Goal: Information Seeking & Learning: Find specific page/section

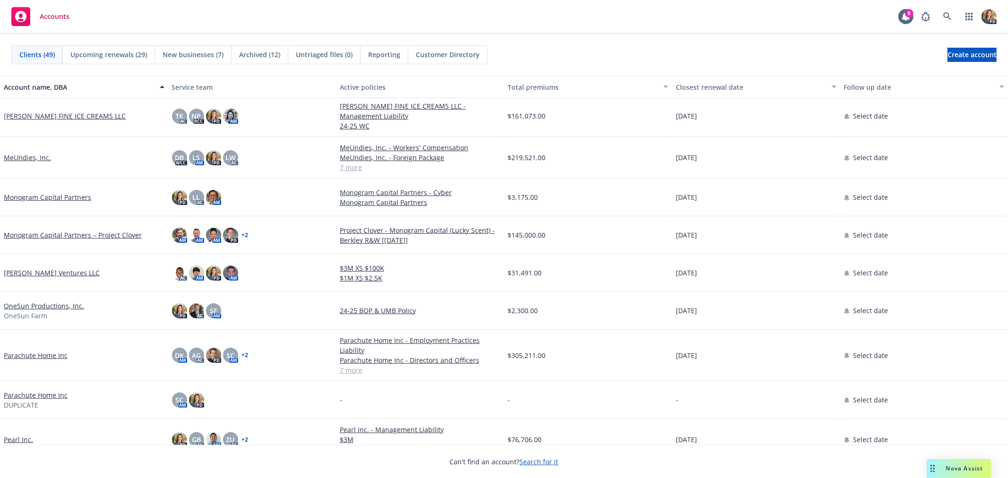
scroll to position [682, 0]
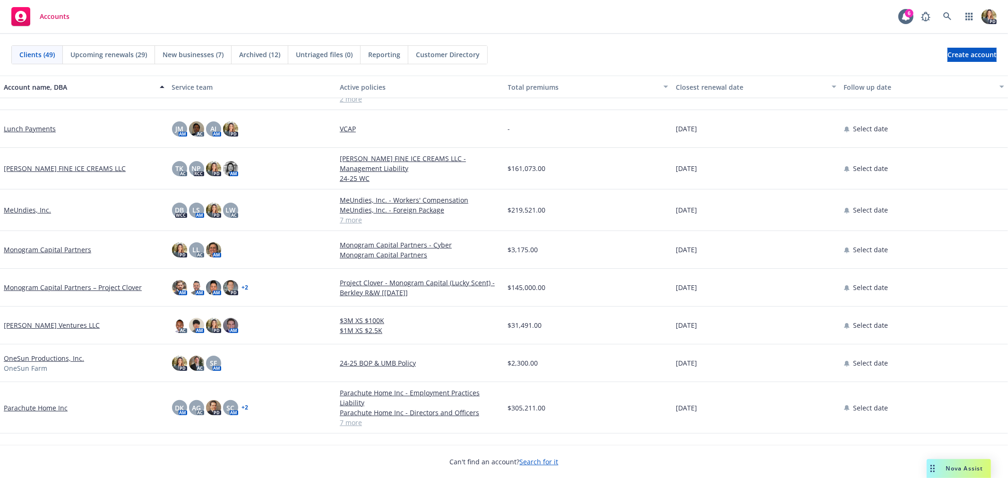
click at [58, 354] on link "OneSun Productions, Inc." at bounding box center [44, 359] width 80 height 10
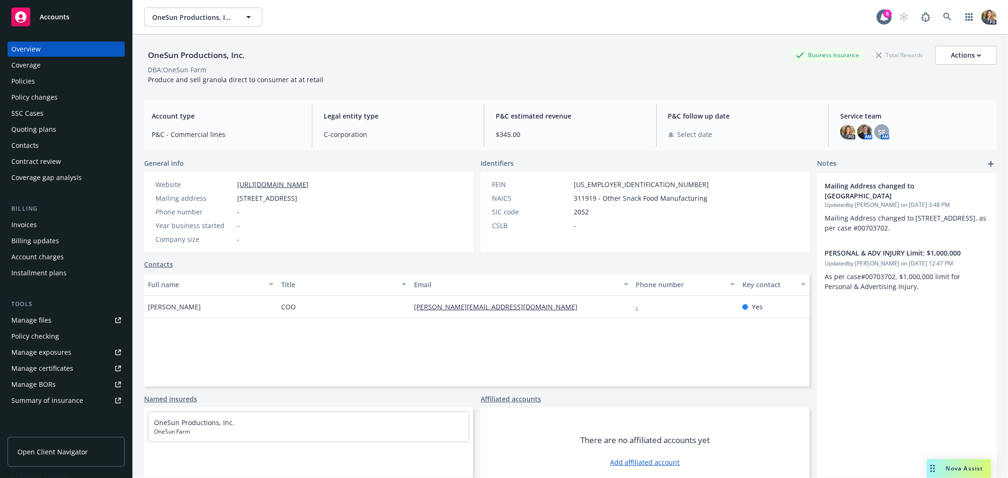
click at [75, 77] on div "Policies" at bounding box center [66, 81] width 110 height 15
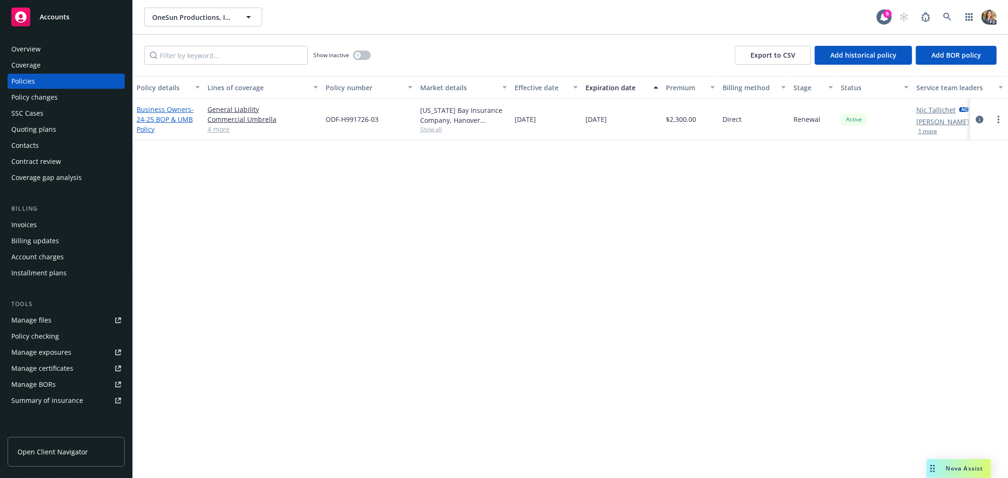
click at [182, 123] on span "- 24-25 BOP & UMB Policy" at bounding box center [165, 119] width 57 height 29
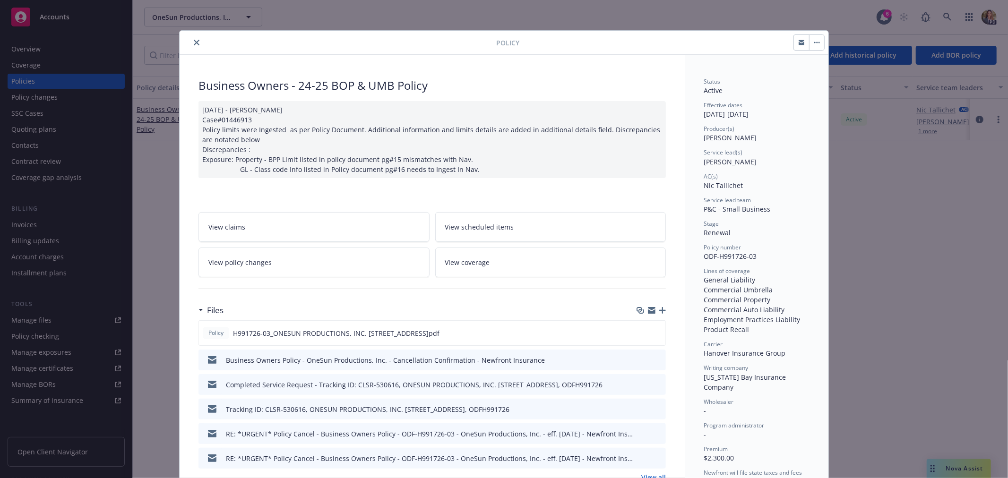
click at [653, 356] on icon "preview file" at bounding box center [657, 359] width 9 height 7
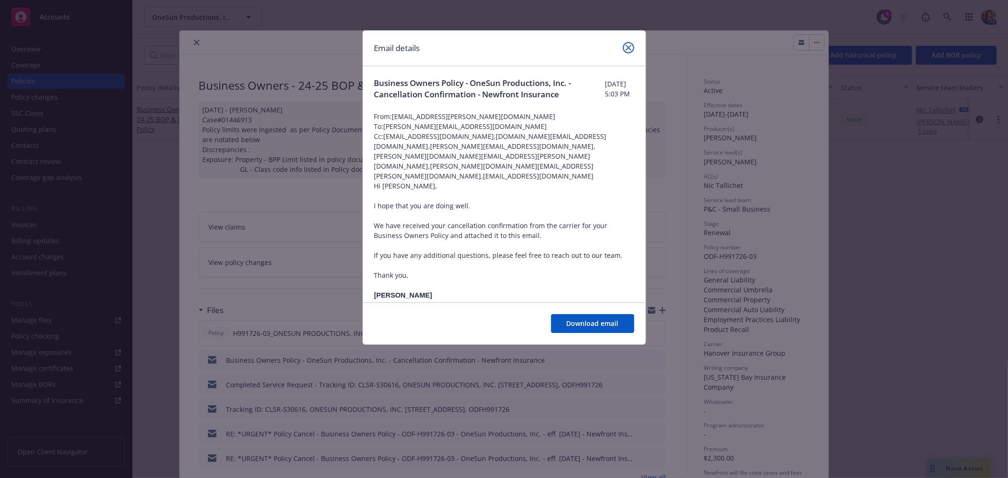
click at [627, 50] on icon "close" at bounding box center [629, 48] width 6 height 6
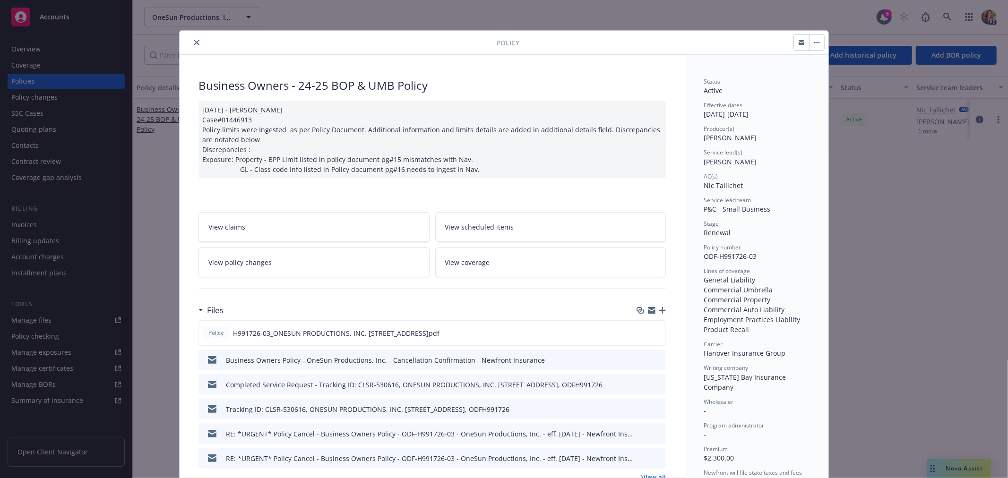
click at [191, 48] on button "close" at bounding box center [196, 42] width 11 height 11
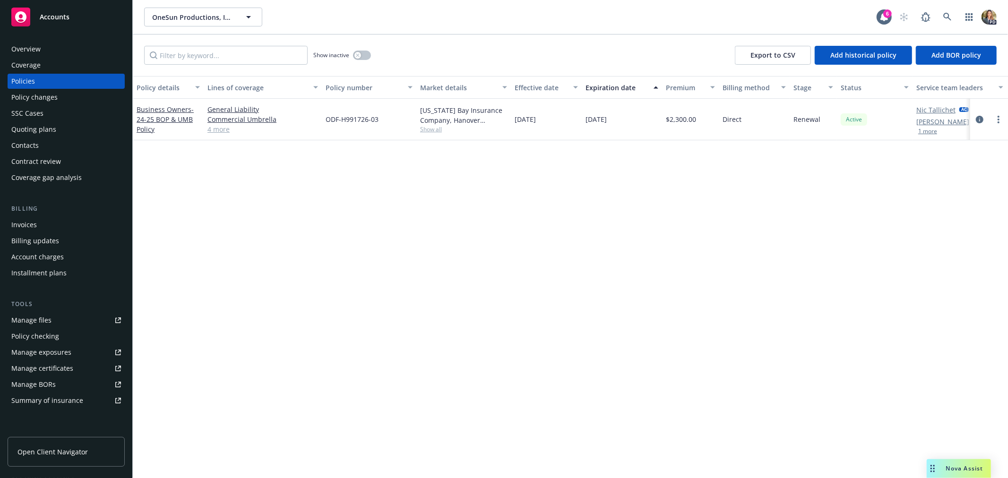
click at [48, 14] on span "Accounts" at bounding box center [55, 17] width 30 height 8
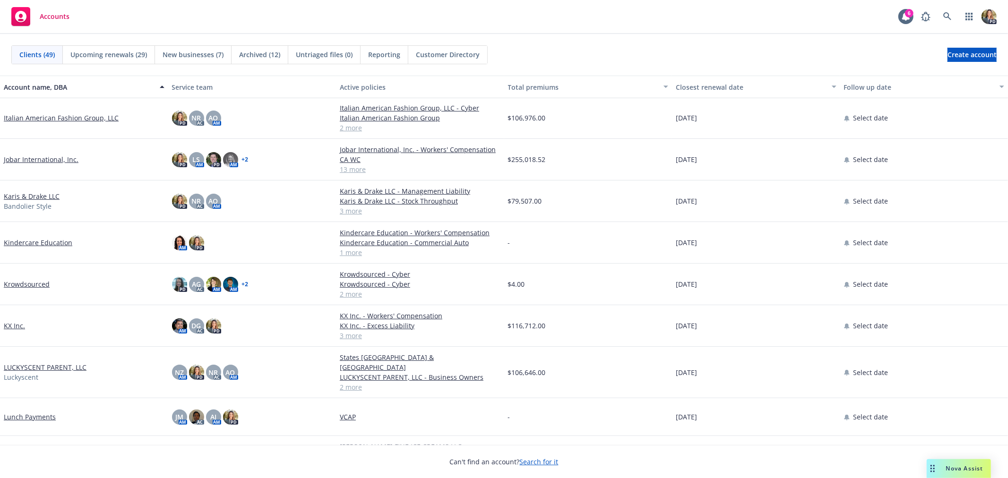
scroll to position [420, 0]
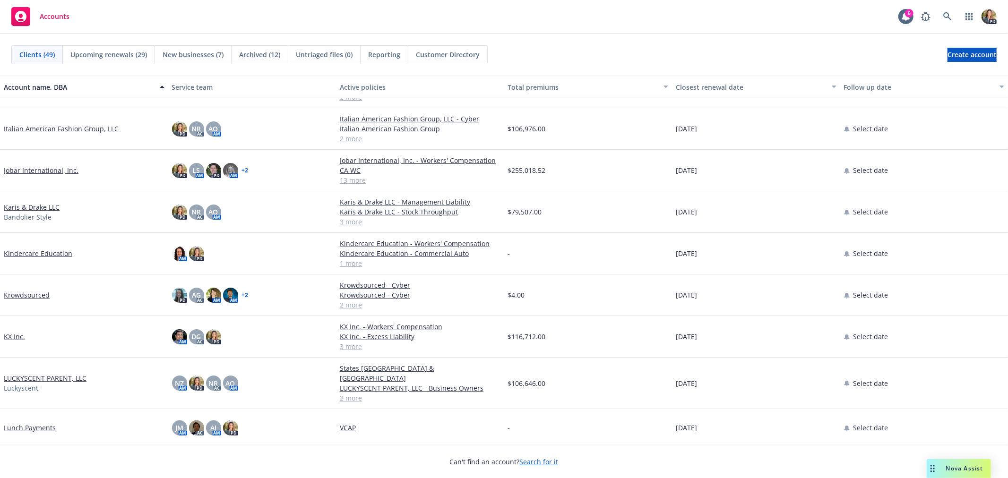
click at [52, 168] on link "Jobar International, Inc." at bounding box center [41, 170] width 75 height 10
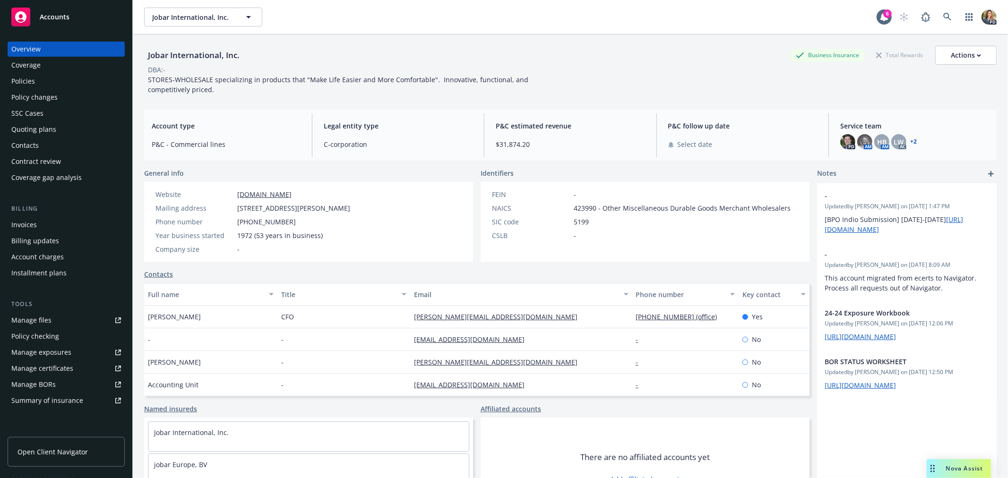
click at [30, 78] on div "Policies" at bounding box center [23, 81] width 24 height 15
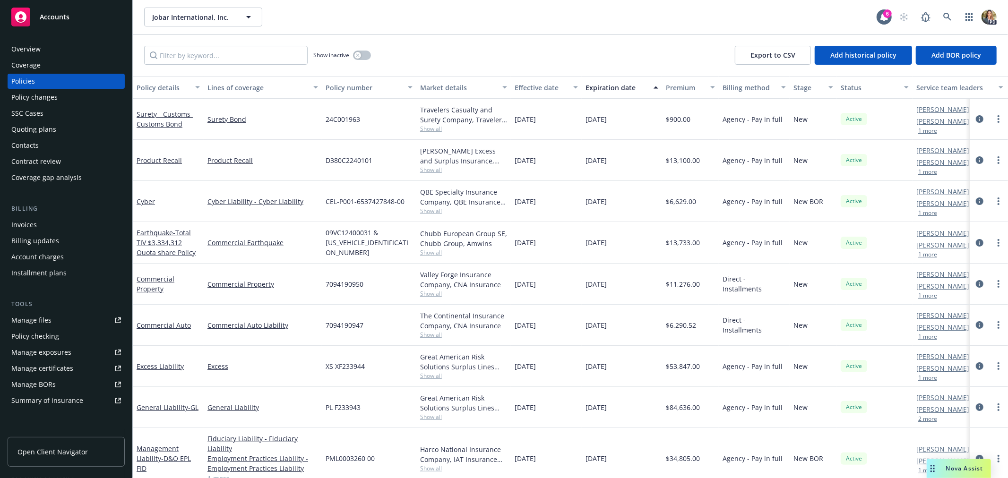
click at [927, 133] on button "1 more" at bounding box center [927, 131] width 19 height 6
click at [64, 24] on div "Accounts" at bounding box center [66, 17] width 110 height 19
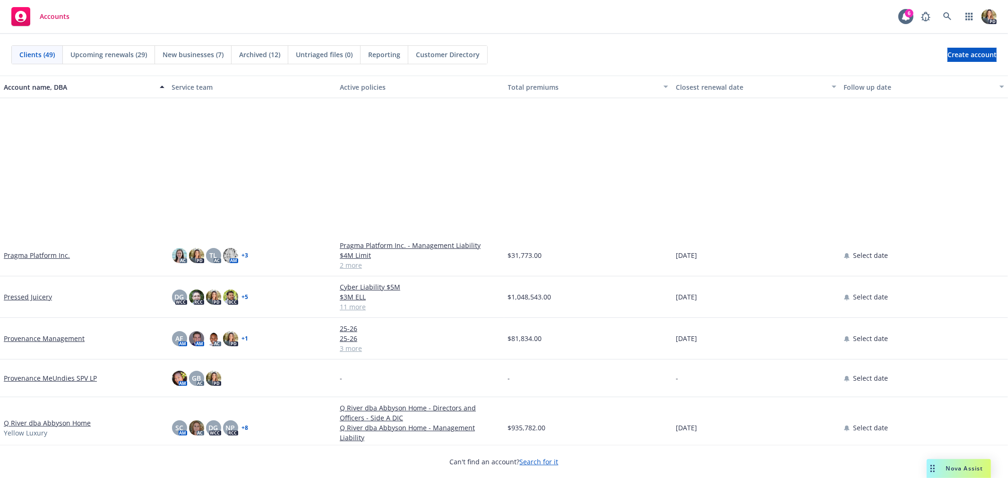
scroll to position [1260, 0]
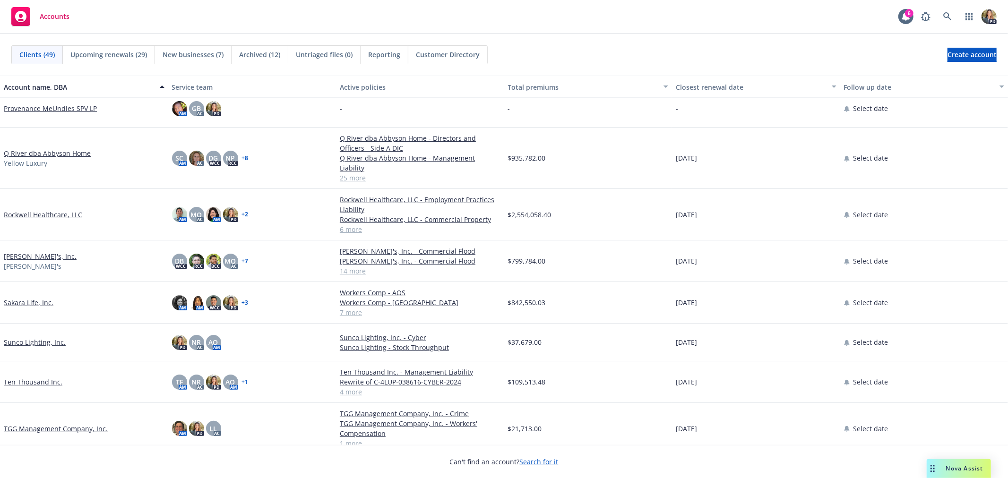
click at [25, 251] on link "[PERSON_NAME]'s, Inc." at bounding box center [40, 256] width 73 height 10
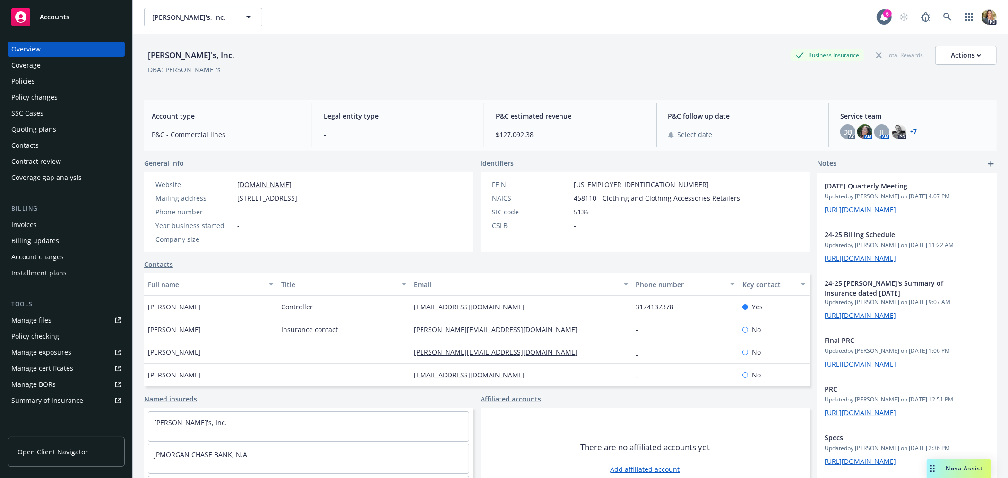
click at [61, 84] on div "Policies" at bounding box center [66, 81] width 110 height 15
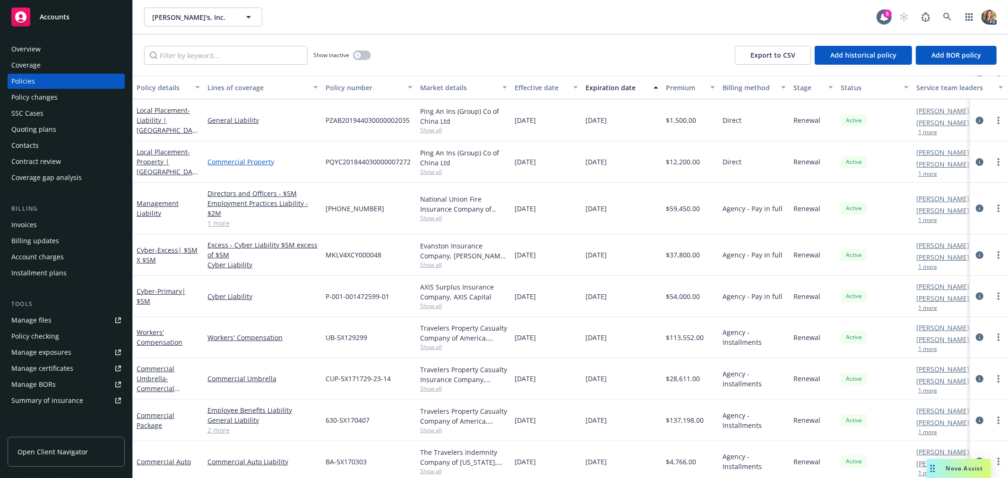
scroll to position [52, 0]
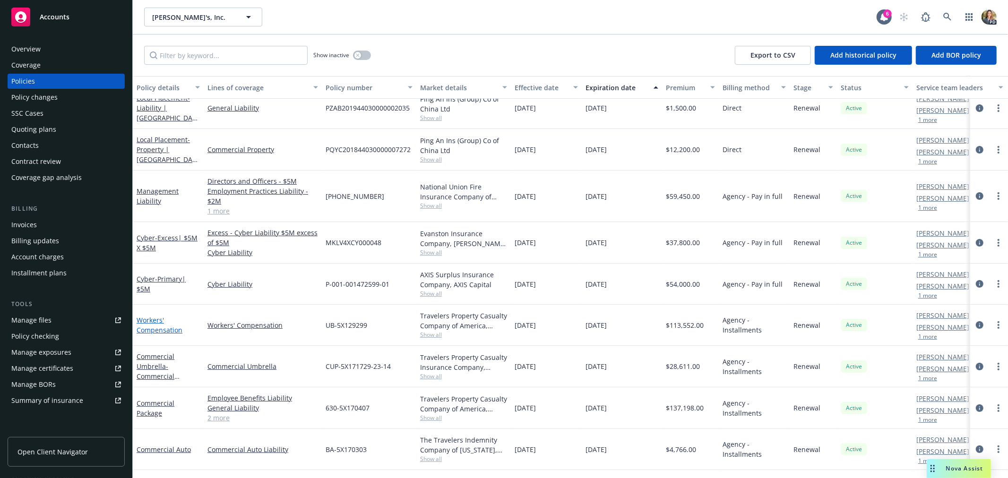
click at [155, 329] on link "Workers' Compensation" at bounding box center [160, 325] width 46 height 19
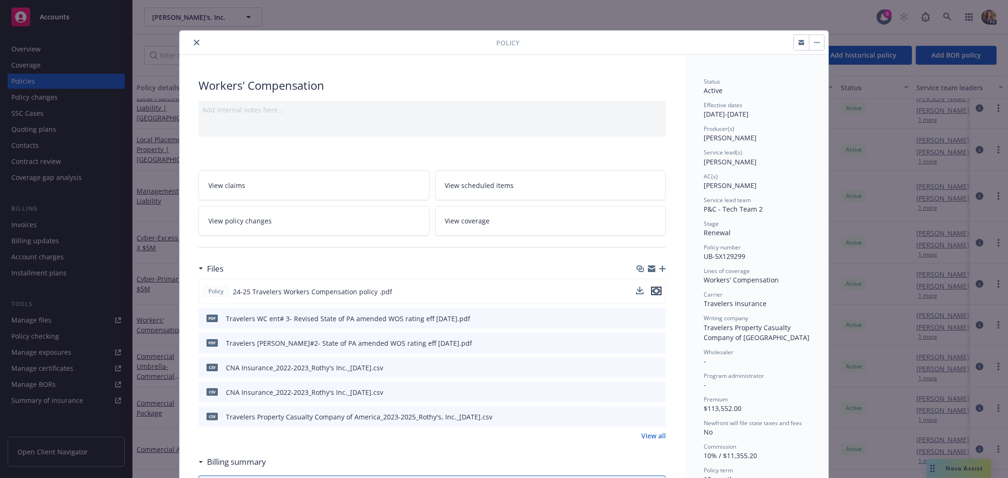
click at [654, 292] on icon "preview file" at bounding box center [656, 291] width 9 height 7
